Goal: Task Accomplishment & Management: Manage account settings

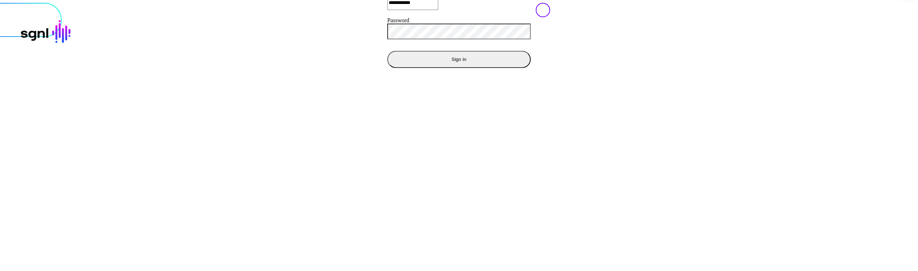
click at [387, 68] on button "Sign In" at bounding box center [458, 59] width 143 height 17
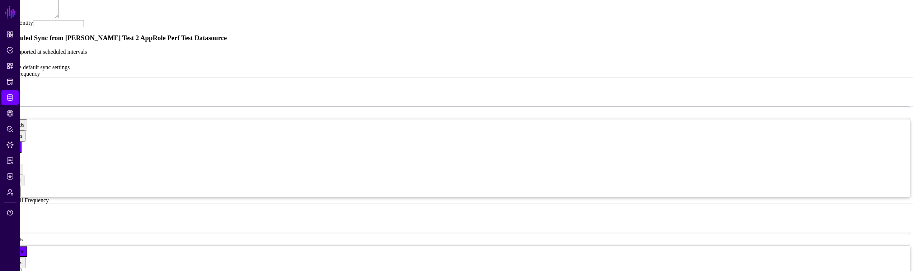
scroll to position [431, 0]
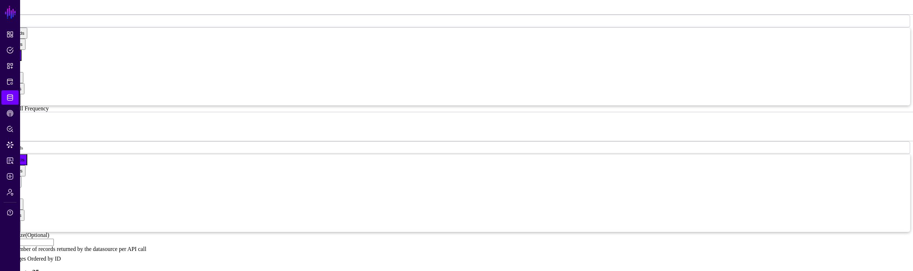
scroll to position [533, 0]
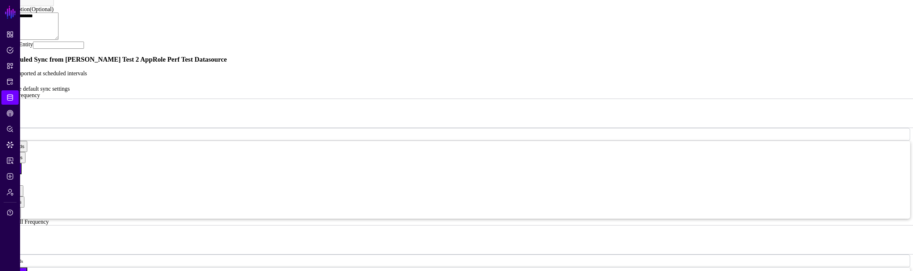
scroll to position [415, 0]
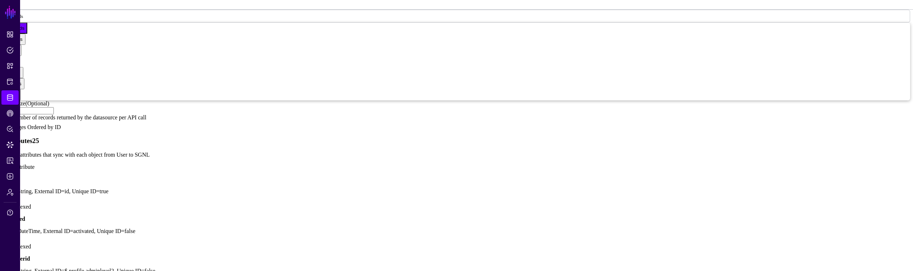
scroll to position [692, 0]
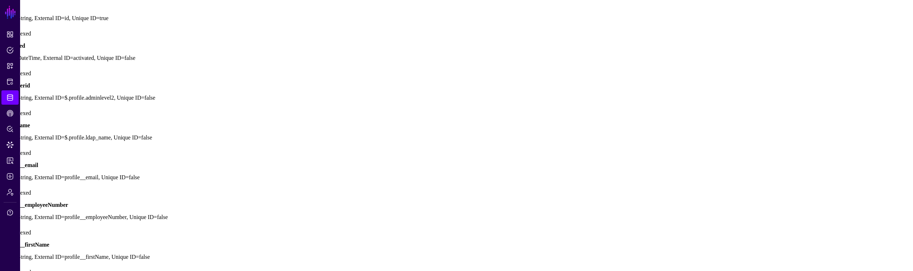
scroll to position [865, 0]
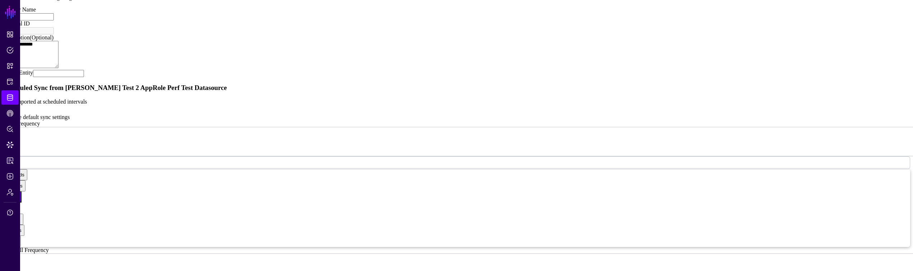
scroll to position [479, 0]
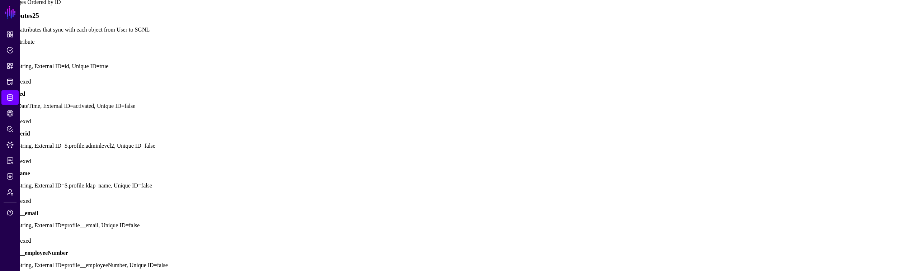
scroll to position [789, 0]
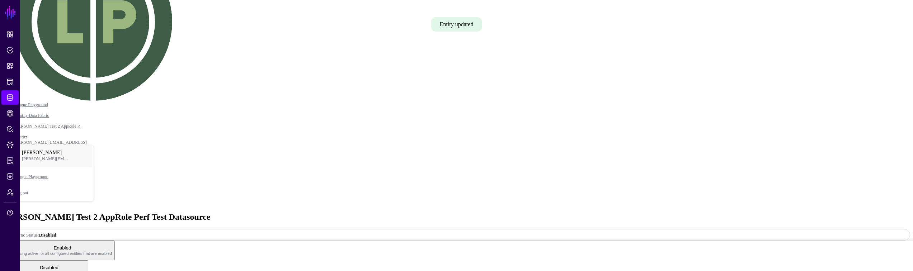
scroll to position [16, 0]
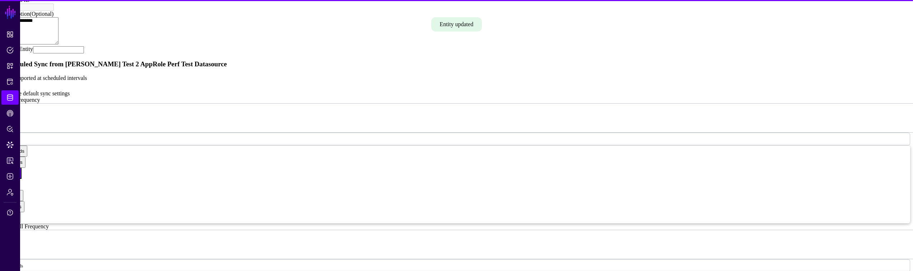
scroll to position [520, 0]
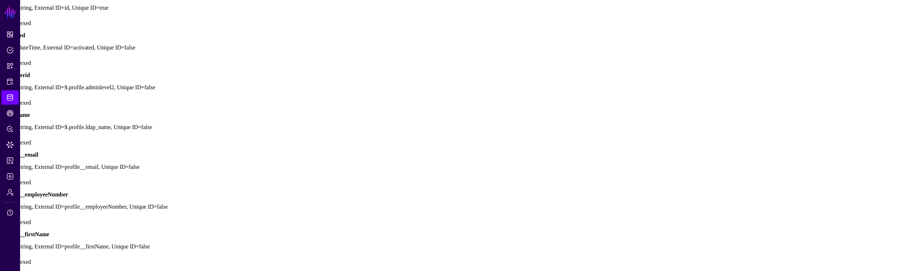
scroll to position [870, 0]
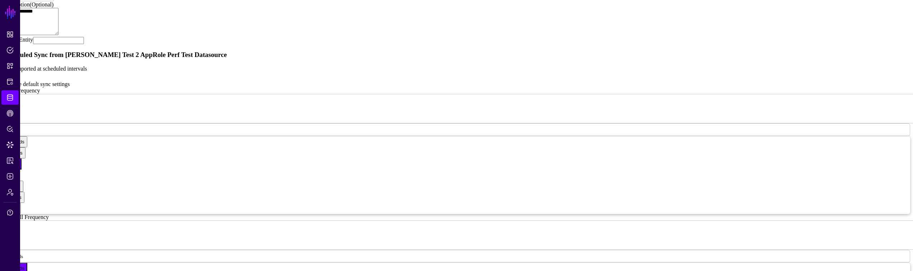
scroll to position [437, 0]
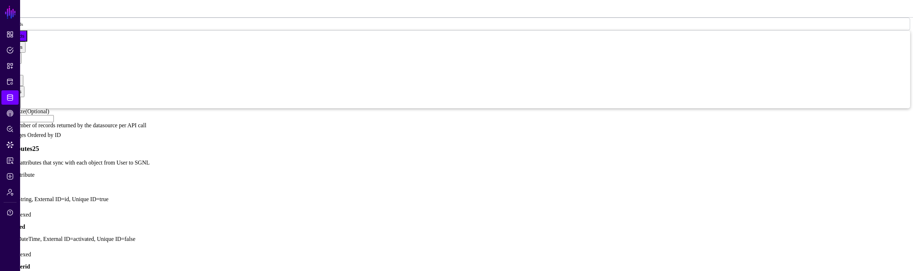
scroll to position [804, 0]
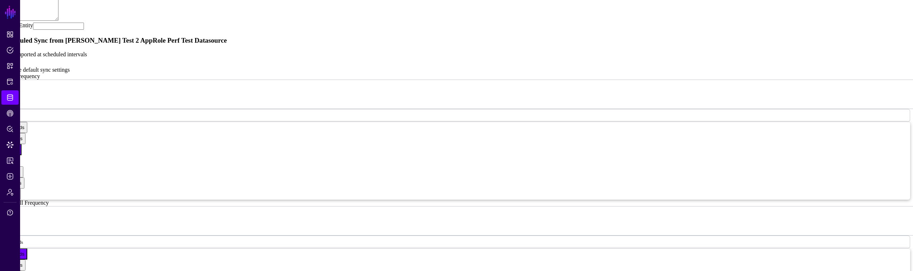
scroll to position [520, 0]
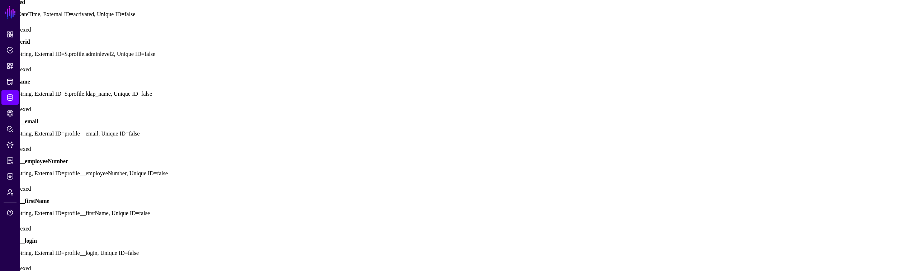
scroll to position [847, 0]
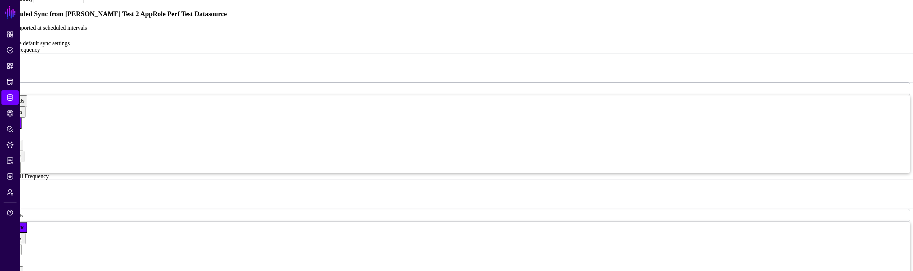
scroll to position [470, 0]
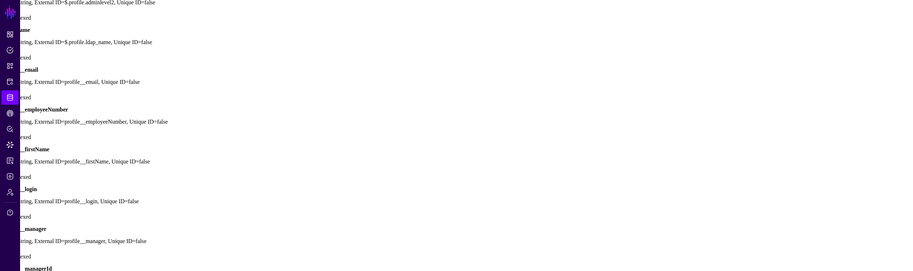
scroll to position [872, 0]
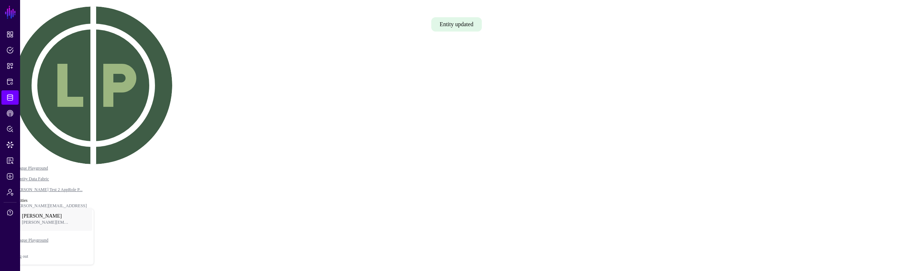
scroll to position [63, 0]
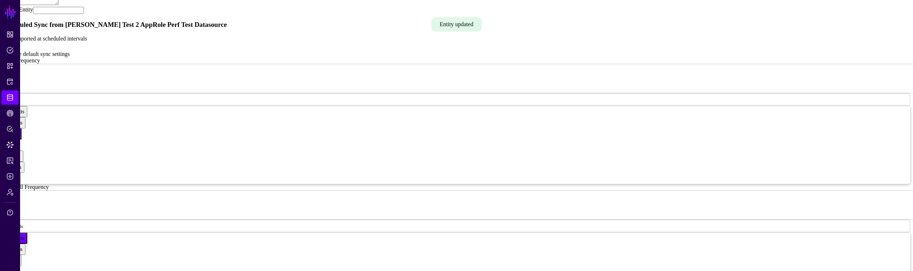
scroll to position [520, 0]
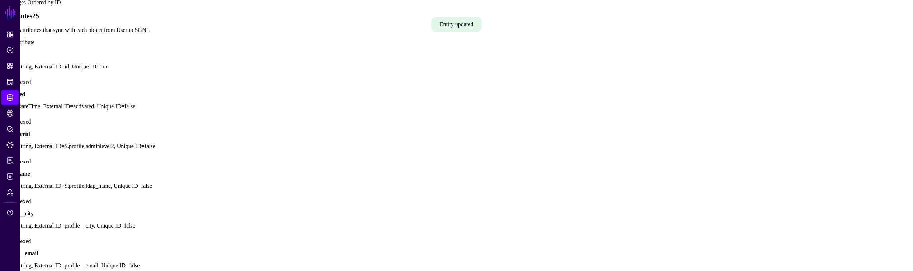
scroll to position [880, 0]
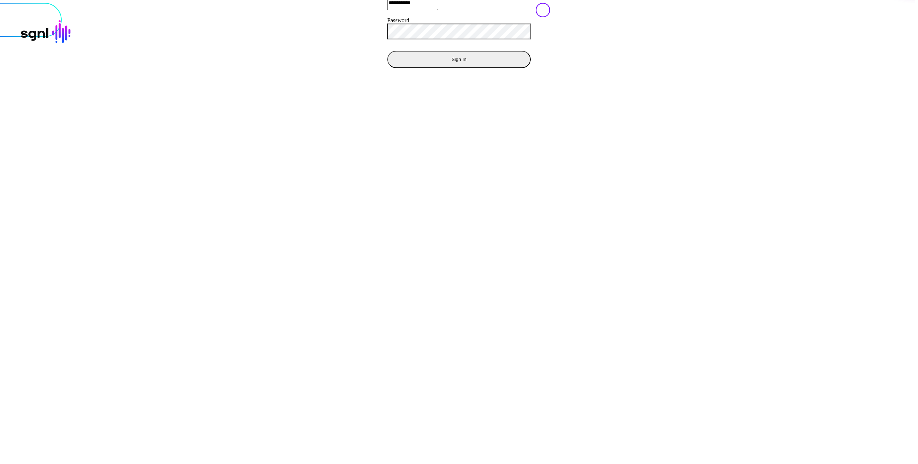
click at [387, 68] on button "Sign In" at bounding box center [458, 59] width 143 height 17
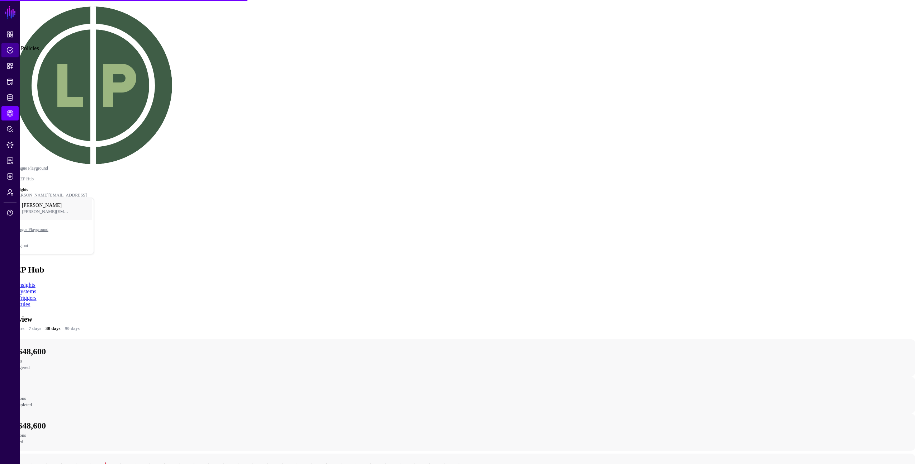
click at [10, 49] on span "Policies" at bounding box center [9, 50] width 7 height 7
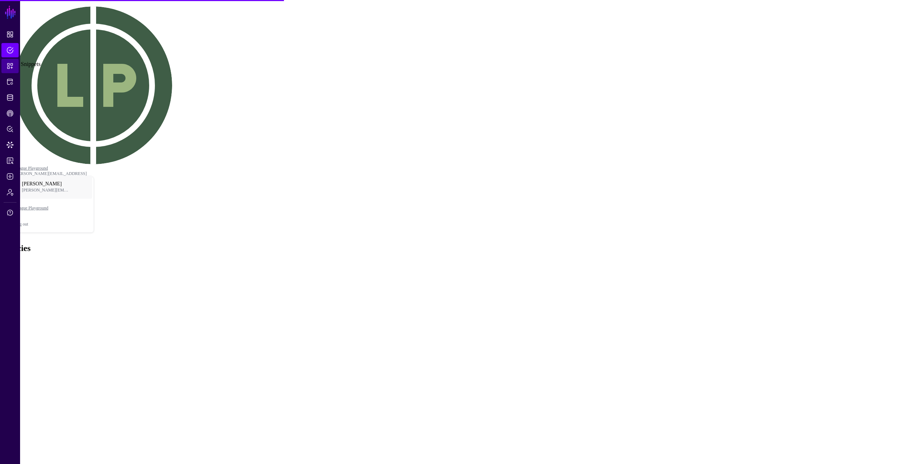
click at [11, 68] on span "Snippets" at bounding box center [9, 65] width 7 height 7
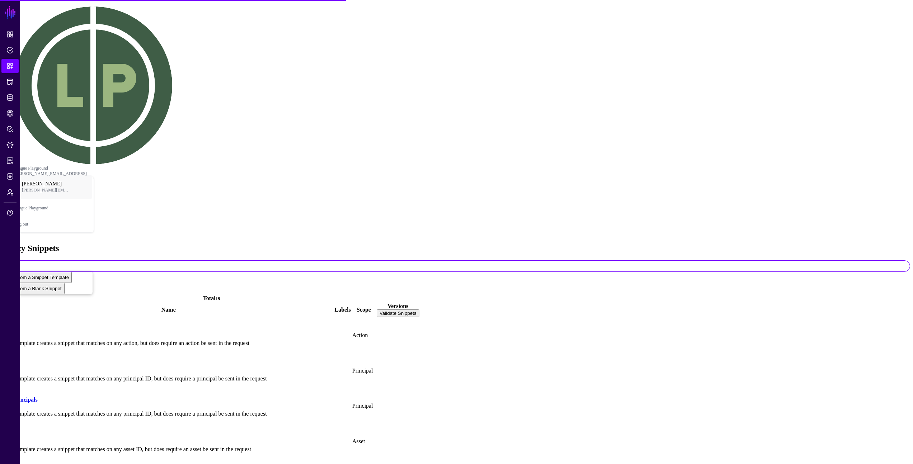
scroll to position [114, 0]
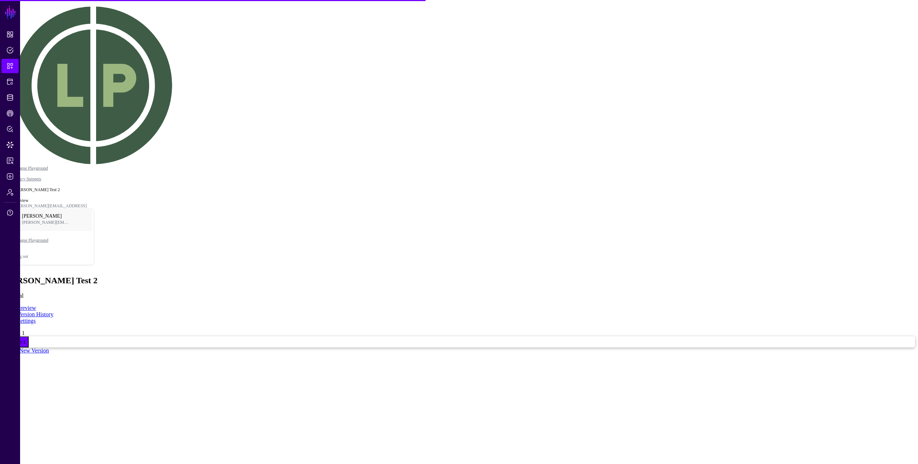
click at [49, 348] on link "Create New Version" at bounding box center [26, 351] width 46 height 6
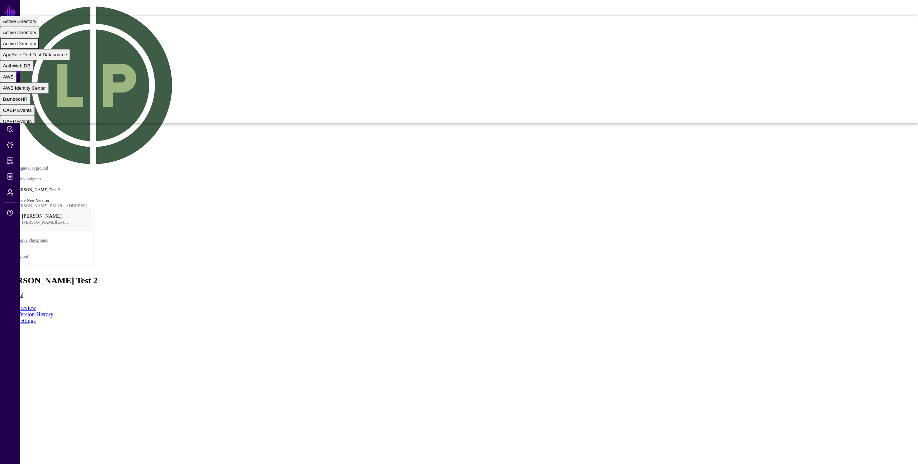
click at [36, 46] on div "Active Directory" at bounding box center [19, 43] width 33 height 5
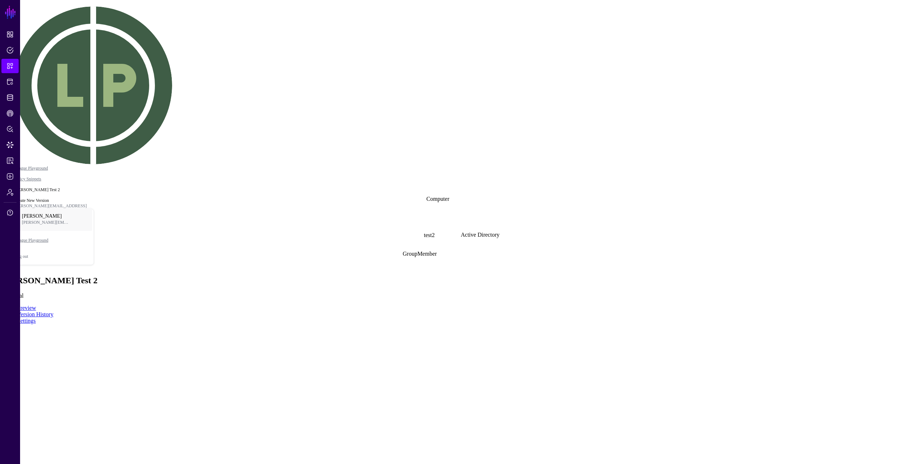
click at [21, 32] on span "Principal" at bounding box center [12, 29] width 18 height 5
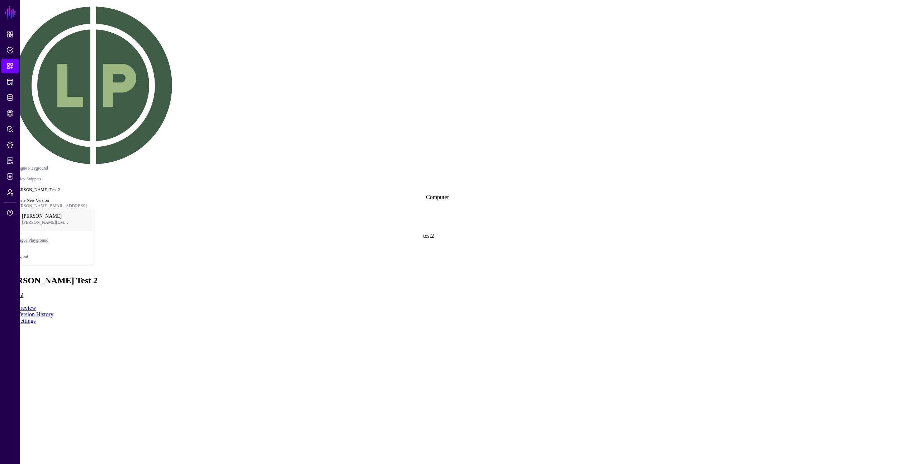
click at [4, 21] on div "-" at bounding box center [3, 18] width 1 height 5
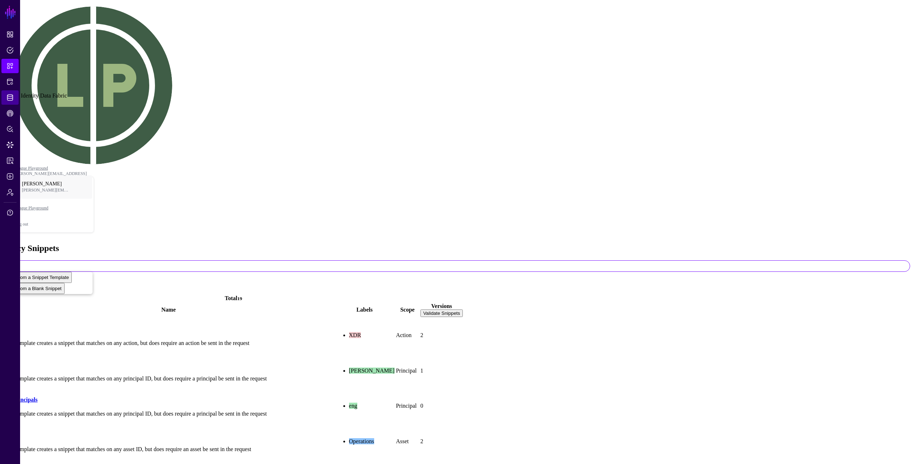
click at [10, 102] on link "Identity Data Fabric" at bounding box center [9, 97] width 17 height 14
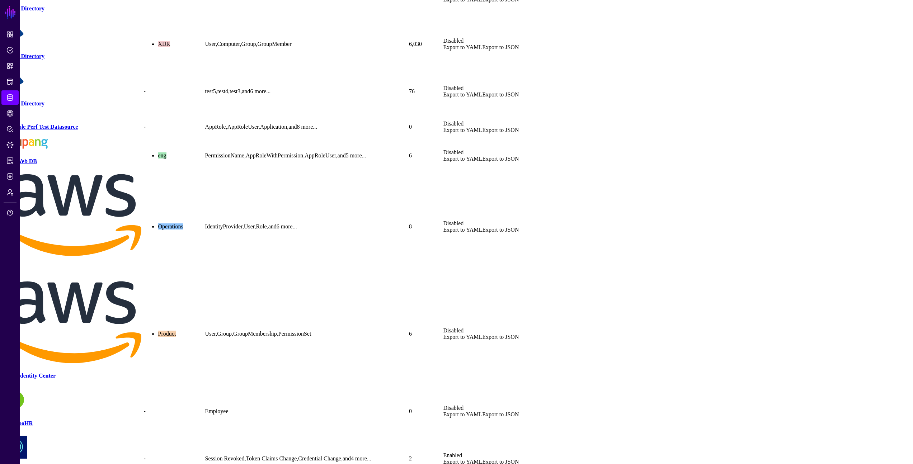
scroll to position [414, 0]
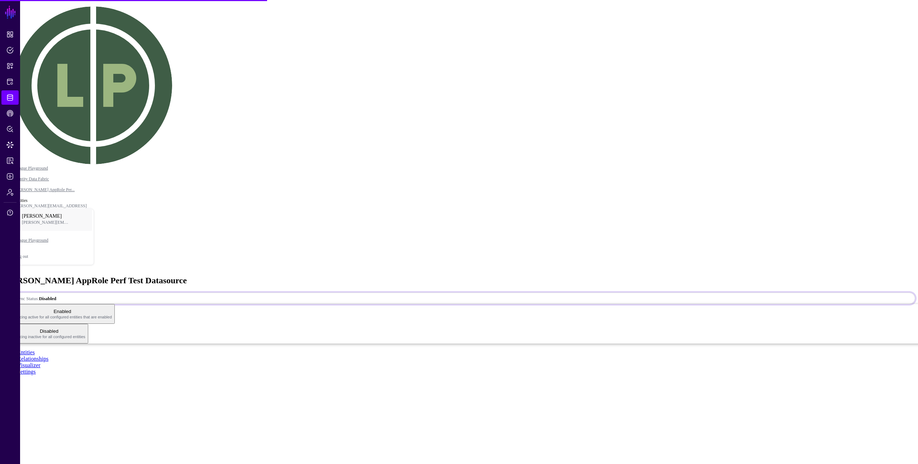
click at [56, 296] on span "Sync Status: Disabled" at bounding box center [33, 298] width 48 height 5
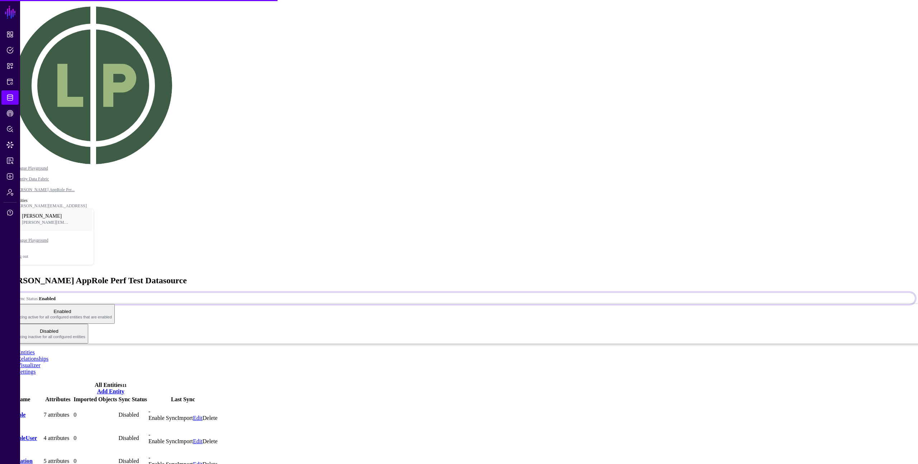
click at [56, 296] on span "Sync Status: Enabled" at bounding box center [32, 298] width 47 height 5
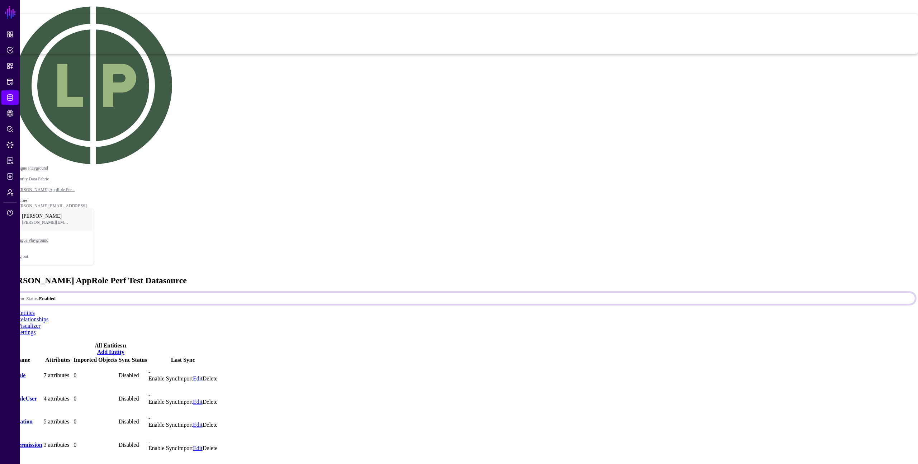
click at [758, 310] on ul "Entities Relationships Visualizer Settings" at bounding box center [459, 323] width 913 height 26
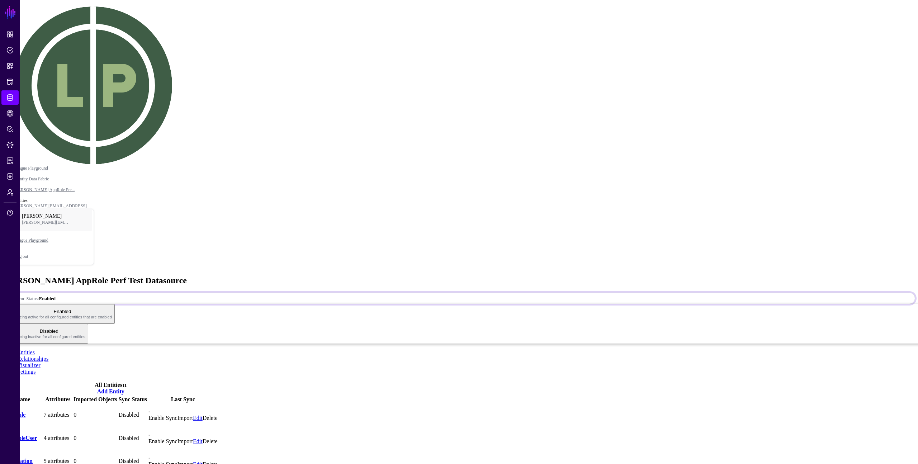
click at [56, 296] on strong "Enabled" at bounding box center [47, 298] width 17 height 5
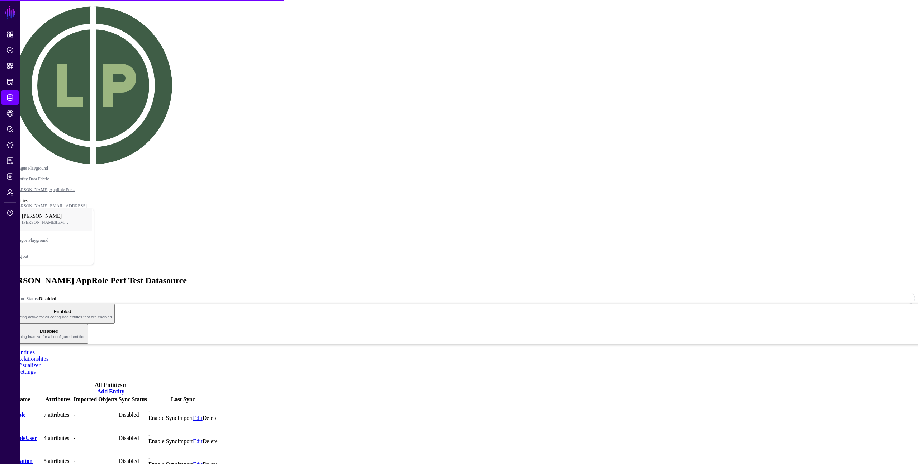
click at [762, 276] on div "[PERSON_NAME] AppRole Perf Test Datasource" at bounding box center [459, 281] width 913 height 10
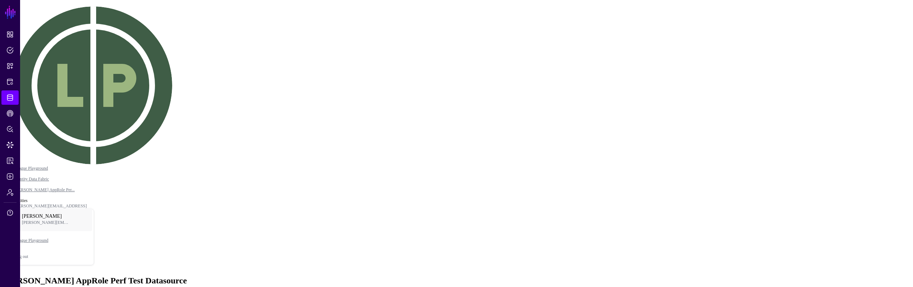
click at [755, 276] on div "[PERSON_NAME] AppRole Perf Test Datasource" at bounding box center [456, 281] width 907 height 10
click at [745, 276] on div "[PERSON_NAME] AppRole Perf Test Datasource" at bounding box center [456, 281] width 907 height 10
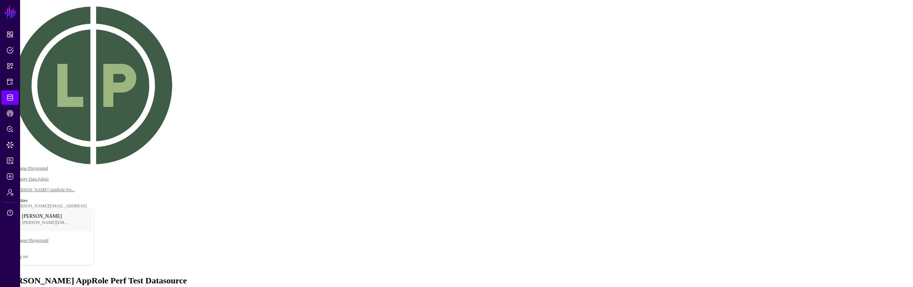
click at [586, 276] on div "[PERSON_NAME] AppRole Perf Test Datasource" at bounding box center [456, 281] width 907 height 10
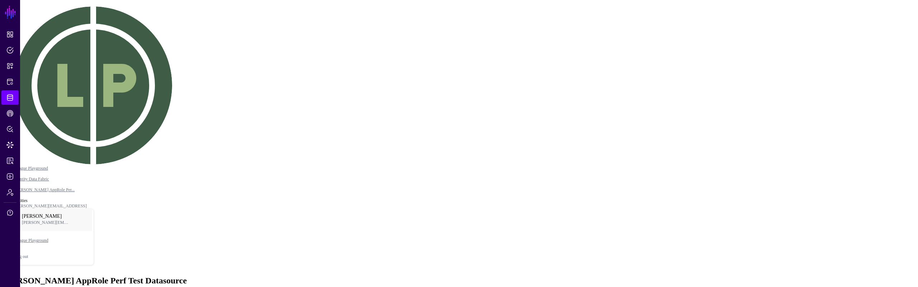
click at [651, 276] on div "[PERSON_NAME] AppRole Perf Test Datasource" at bounding box center [456, 281] width 907 height 10
drag, startPoint x: 636, startPoint y: 95, endPoint x: 771, endPoint y: 80, distance: 136.1
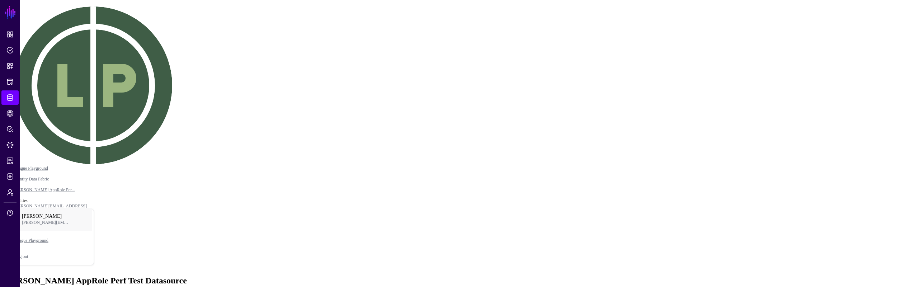
drag, startPoint x: 831, startPoint y: 36, endPoint x: 832, endPoint y: 41, distance: 4.9
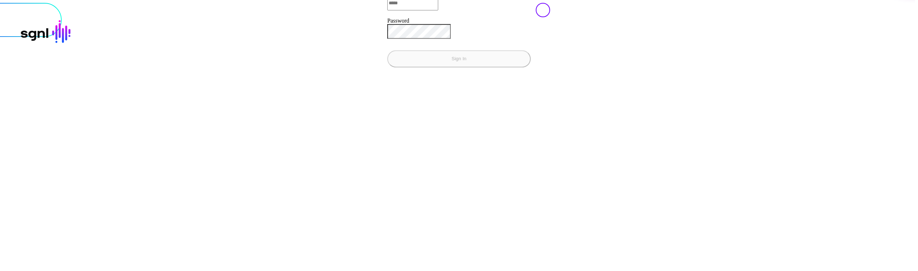
type input "**********"
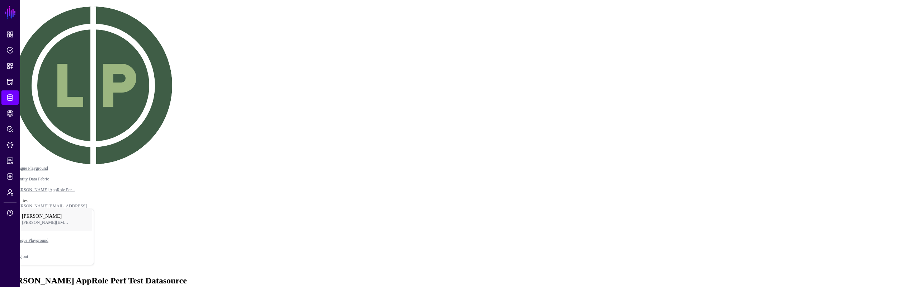
drag, startPoint x: 875, startPoint y: 32, endPoint x: 866, endPoint y: 49, distance: 19.2
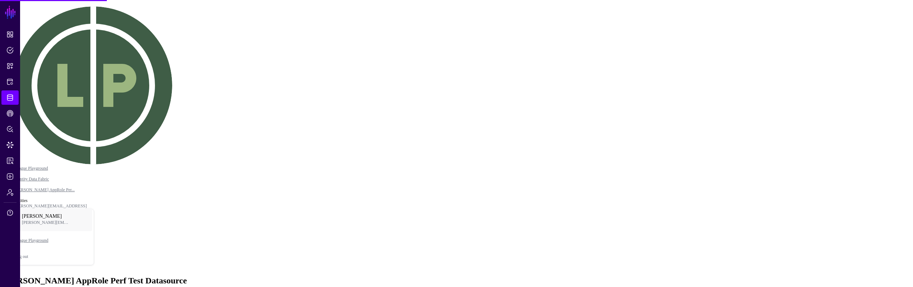
click at [643, 276] on div "[PERSON_NAME] AppRole Perf Test Datasource" at bounding box center [456, 281] width 907 height 10
